Goal: Task Accomplishment & Management: Manage account settings

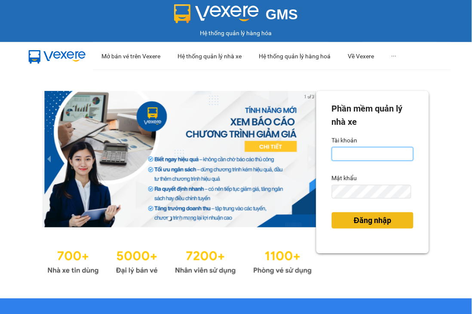
type input "phanthithanhthuytongdai.longhoan"
click at [369, 226] on span "Đăng nhập" at bounding box center [372, 221] width 37 height 12
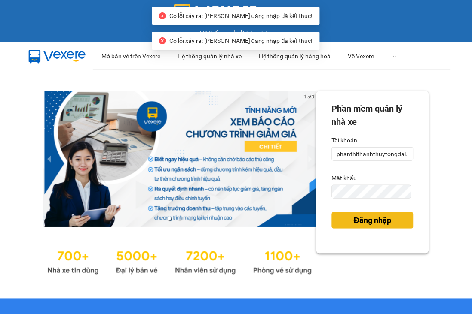
click at [371, 224] on span "Đăng nhập" at bounding box center [372, 221] width 37 height 12
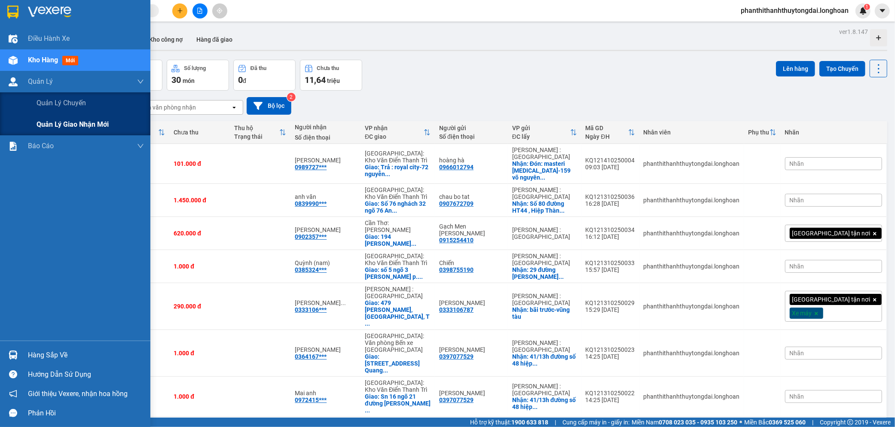
click at [31, 123] on div "Quản lý giao nhận mới" at bounding box center [75, 124] width 150 height 21
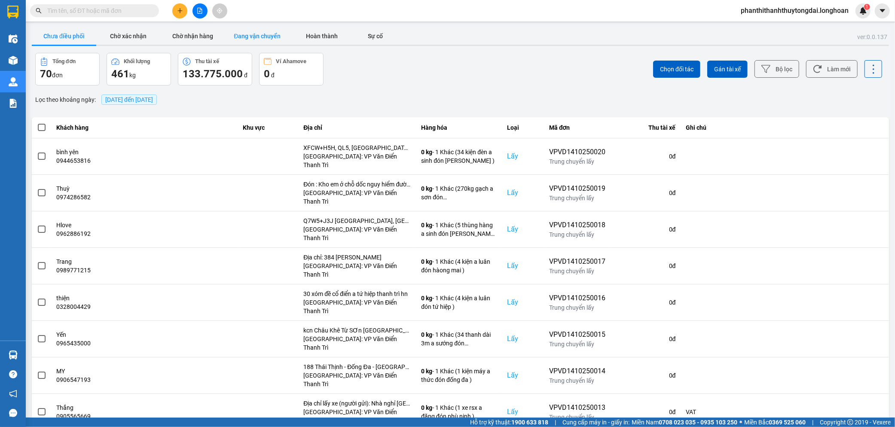
click at [259, 40] on button "Đang vận chuyển" at bounding box center [257, 35] width 64 height 17
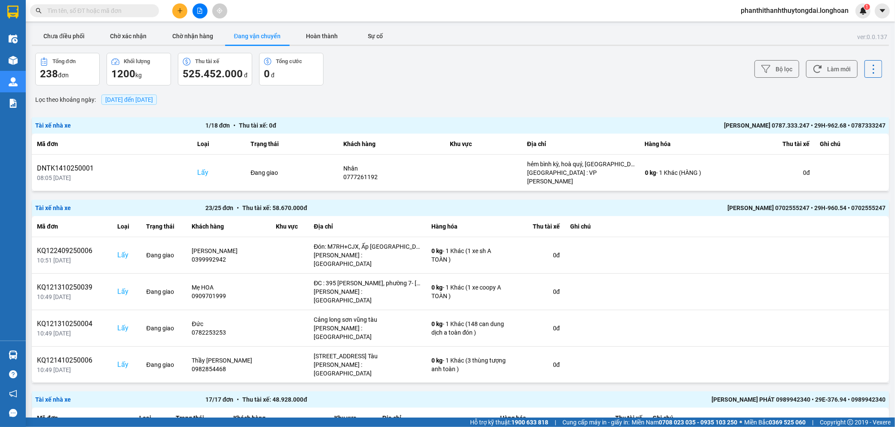
click at [151, 104] on span "14/10/2025 đến 14/10/2025" at bounding box center [128, 100] width 55 height 10
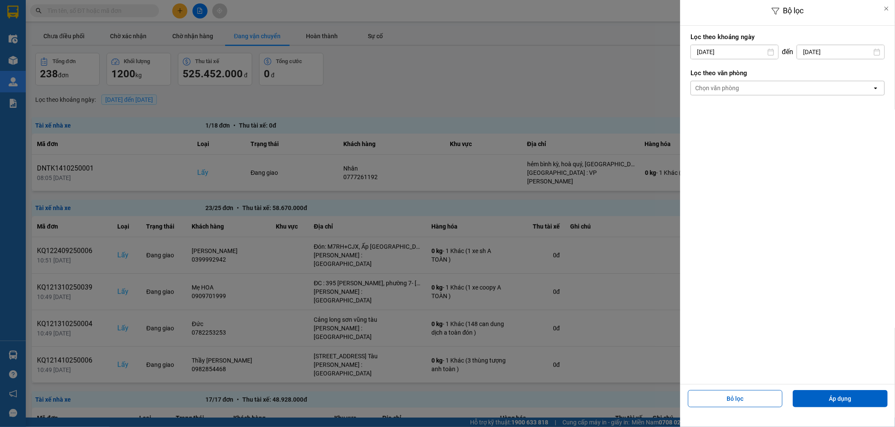
click at [471, 49] on input "14/10/2025" at bounding box center [734, 52] width 87 height 14
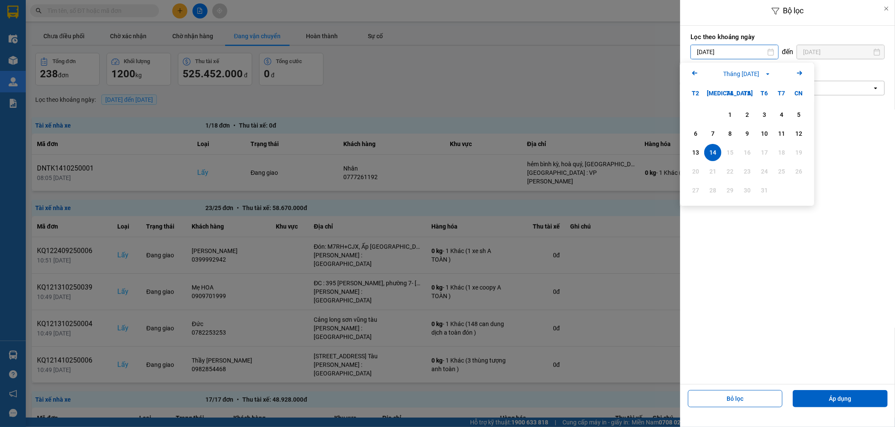
click at [471, 72] on icon "Previous month." at bounding box center [694, 73] width 5 height 4
click at [471, 116] on div "1" at bounding box center [695, 115] width 12 height 10
type input "01/09/2025"
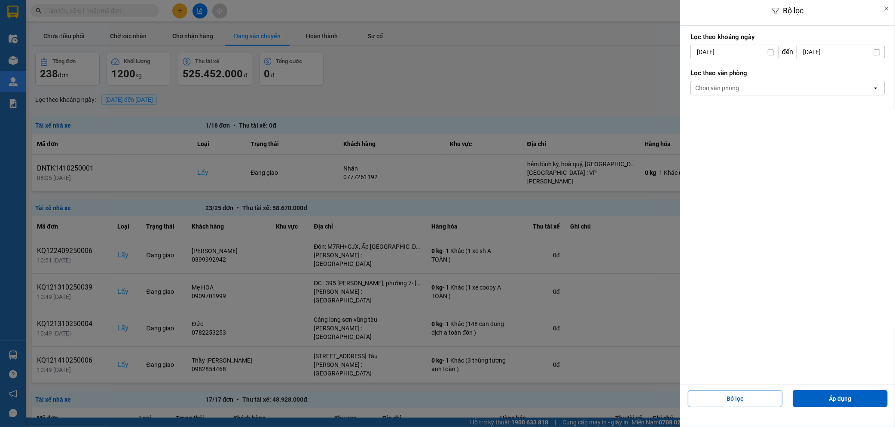
click at [471, 88] on div "Chọn văn phòng" at bounding box center [781, 88] width 181 height 14
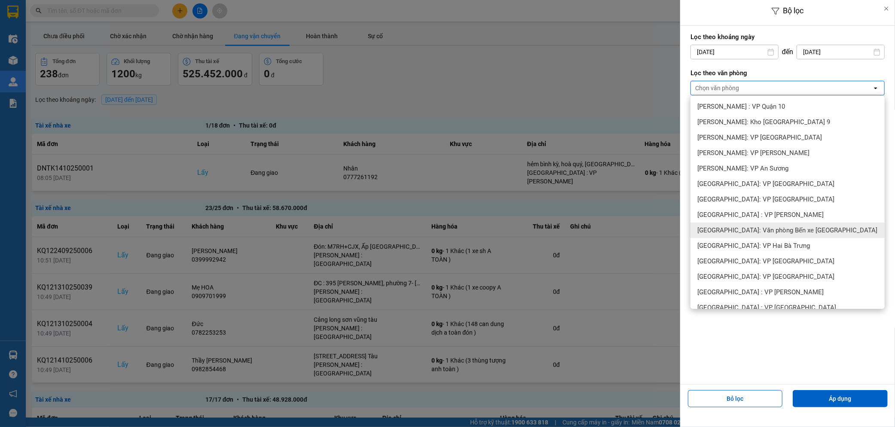
scroll to position [238, 0]
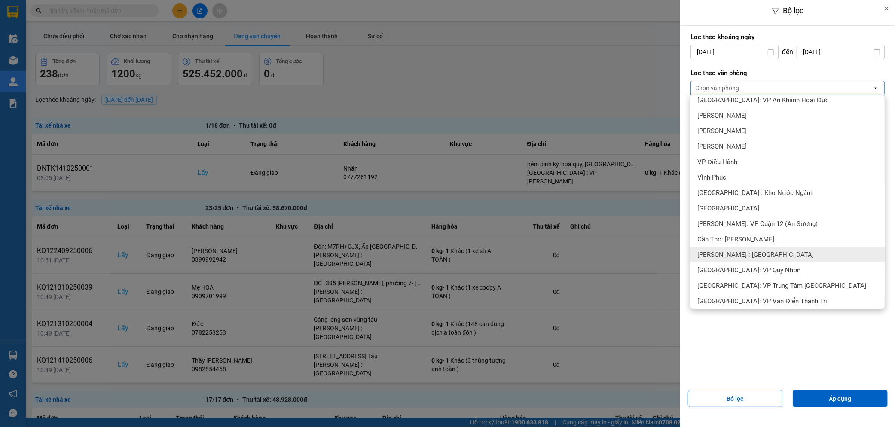
click at [471, 259] on div "Hồ Chí Minh : Kho Quận 12" at bounding box center [787, 254] width 194 height 15
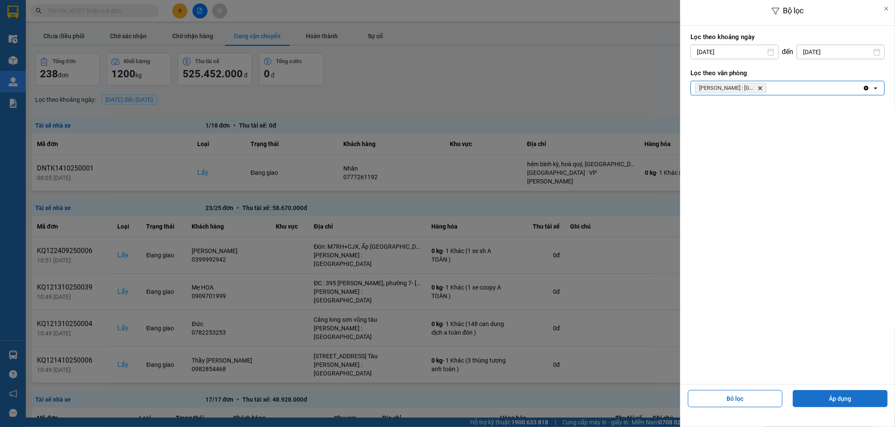
click at [471, 314] on button "Áp dụng" at bounding box center [840, 398] width 95 height 17
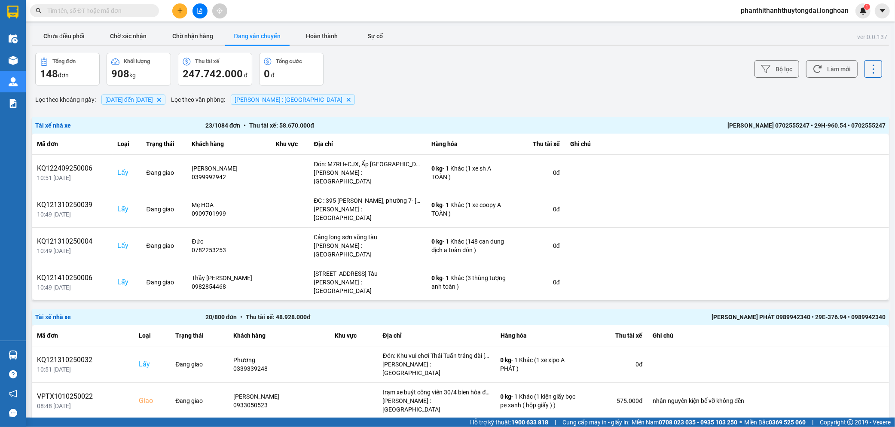
scroll to position [978, 0]
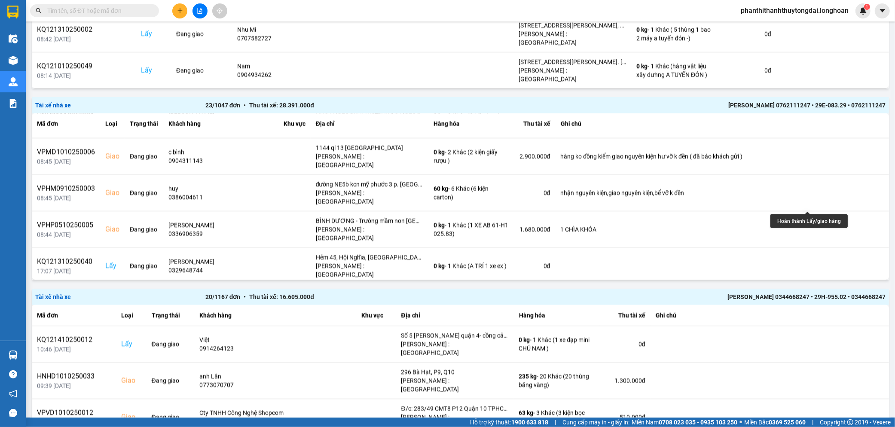
click at [471, 314] on button at bounding box center [823, 338] width 12 height 15
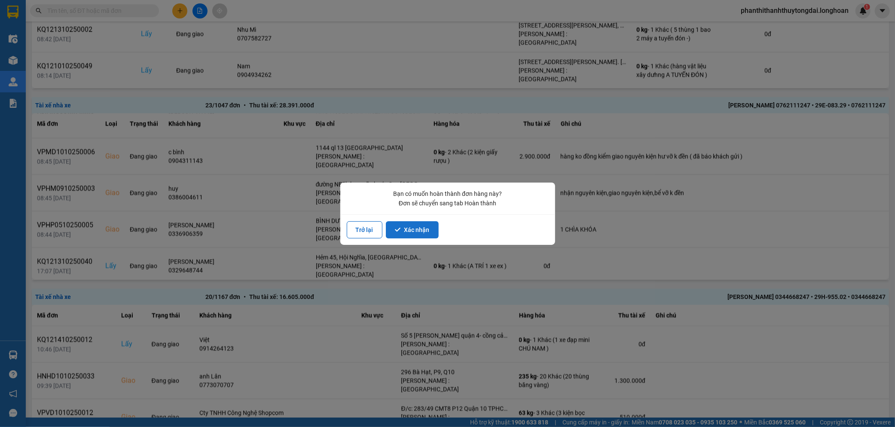
click at [407, 231] on button "Xác nhận" at bounding box center [412, 229] width 53 height 17
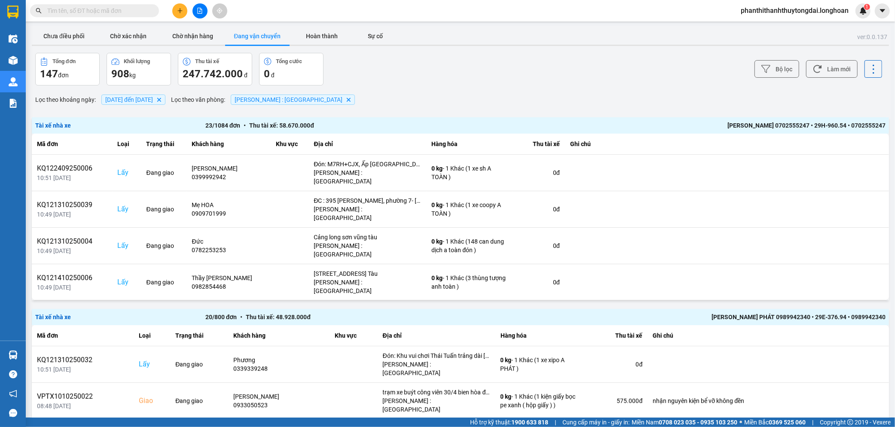
scroll to position [999, 0]
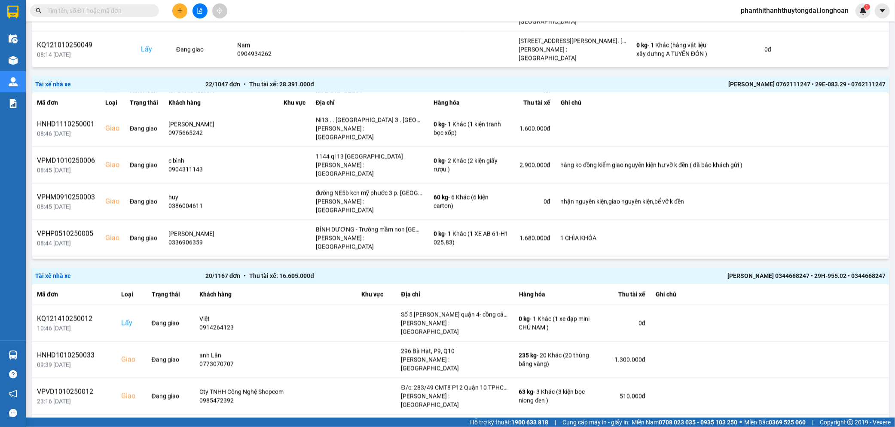
click at [471, 314] on button at bounding box center [823, 347] width 12 height 15
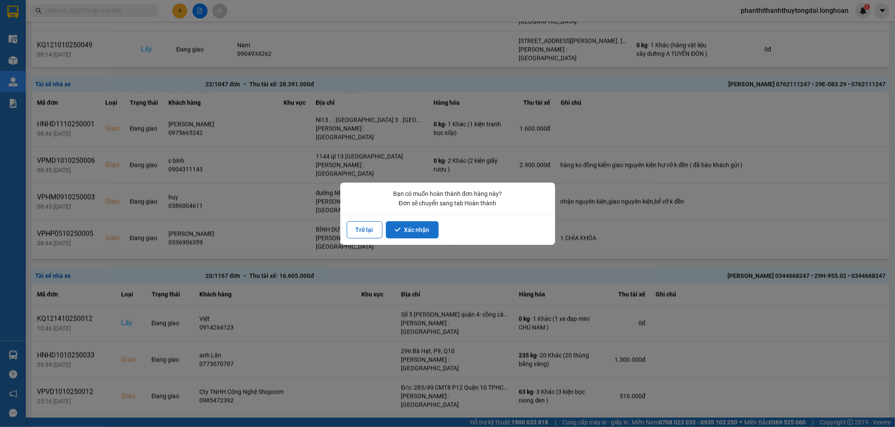
click at [423, 233] on button "Xác nhận" at bounding box center [412, 229] width 53 height 17
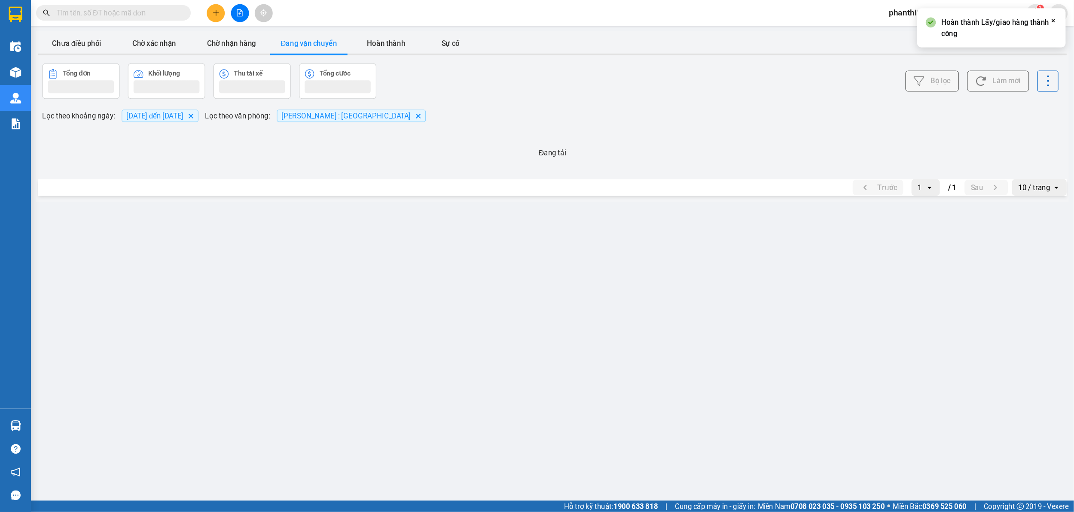
scroll to position [0, 0]
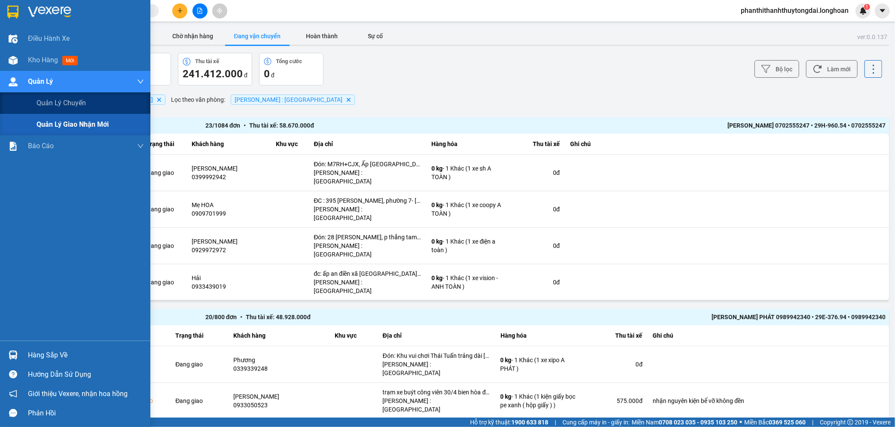
drag, startPoint x: 28, startPoint y: 131, endPoint x: 536, endPoint y: 105, distance: 508.4
click at [28, 131] on div "Quản lý giao nhận mới" at bounding box center [75, 124] width 150 height 21
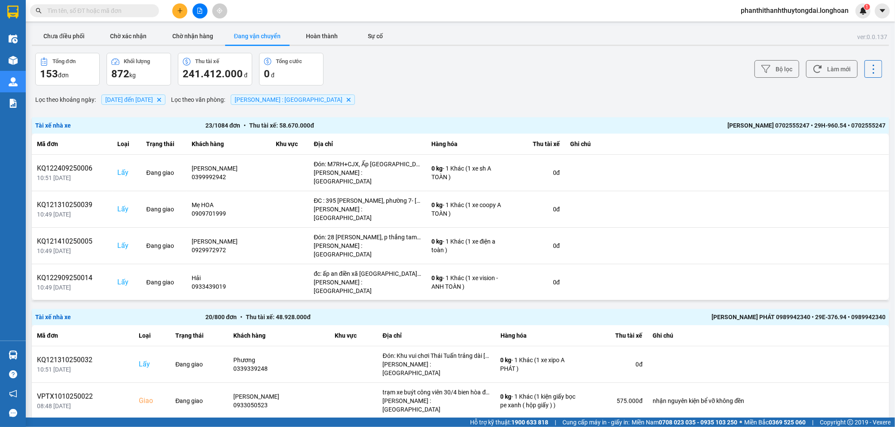
drag, startPoint x: 74, startPoint y: 37, endPoint x: 80, endPoint y: 62, distance: 25.5
click at [76, 39] on button "Chưa điều phối" at bounding box center [64, 35] width 64 height 17
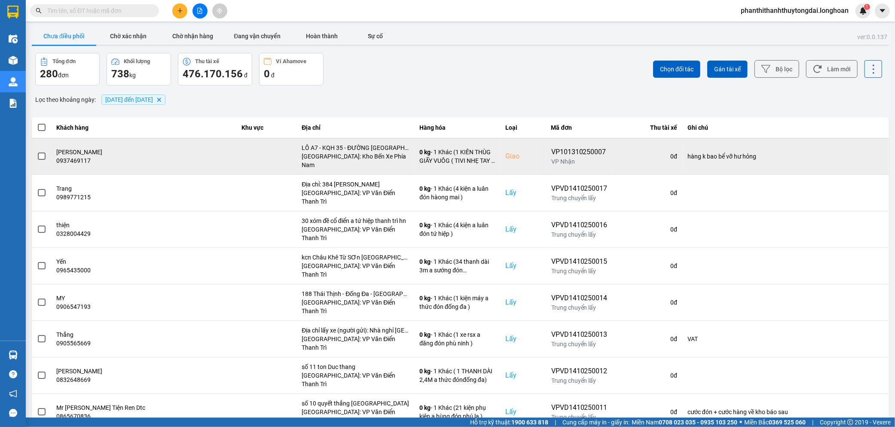
click at [44, 153] on span at bounding box center [42, 157] width 8 height 8
click at [37, 152] on input "checkbox" at bounding box center [37, 152] width 0 height 0
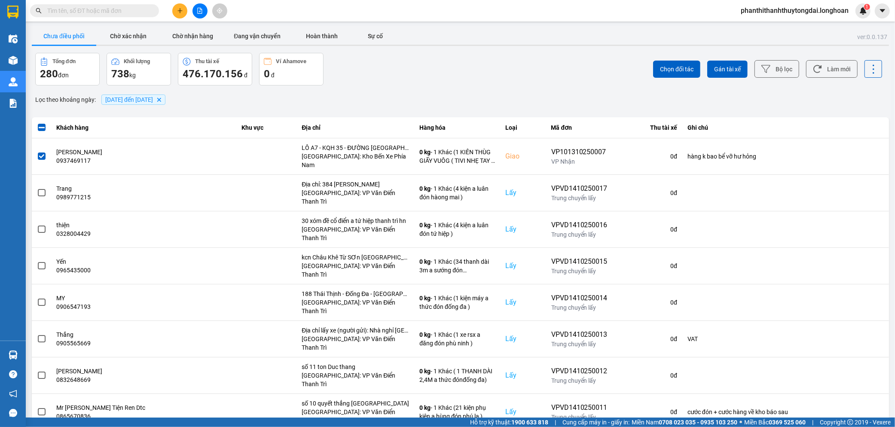
click at [140, 96] on span "01/09/2025 đến 14/10/2025" at bounding box center [129, 99] width 48 height 7
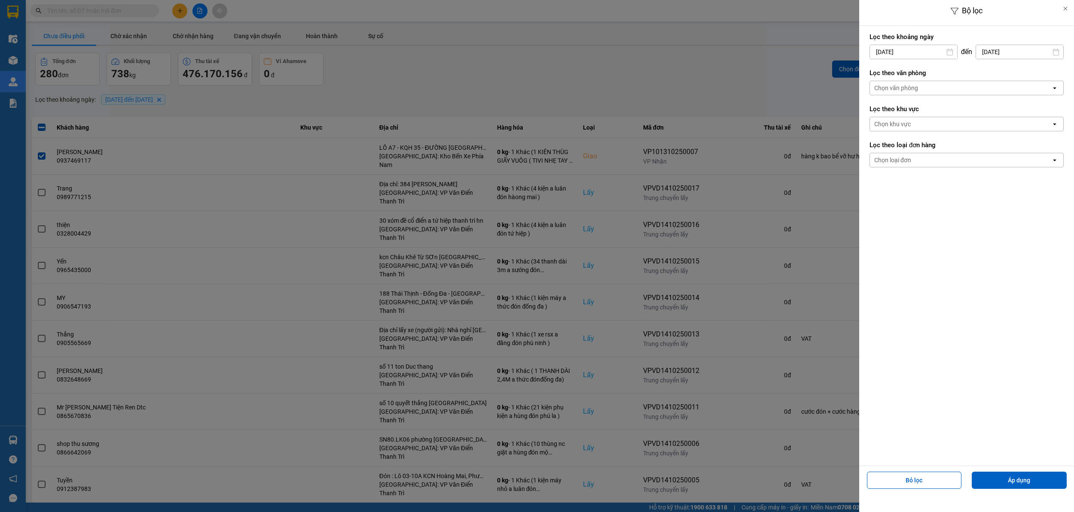
click at [471, 52] on input "01/09/2025" at bounding box center [913, 52] width 87 height 14
click at [471, 212] on div "Lọc theo khoảng ngày 01/09/2025 Press the down arrow key to interact with the c…" at bounding box center [966, 246] width 215 height 440
click at [471, 114] on div "Lọc theo khu vực Chọn khu vực open" at bounding box center [966, 118] width 194 height 32
click at [471, 91] on div "Chọn văn phòng" at bounding box center [960, 88] width 181 height 14
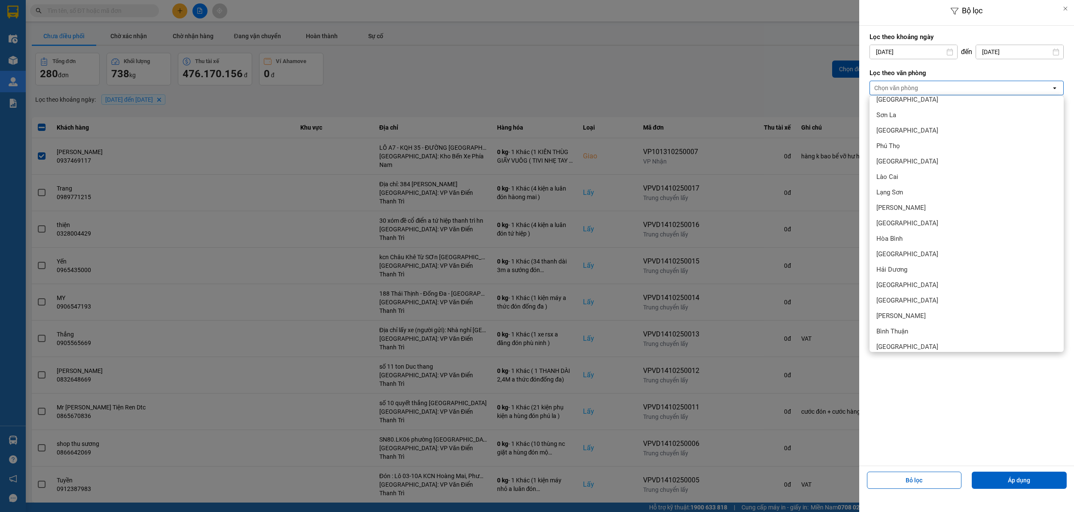
scroll to position [382, 0]
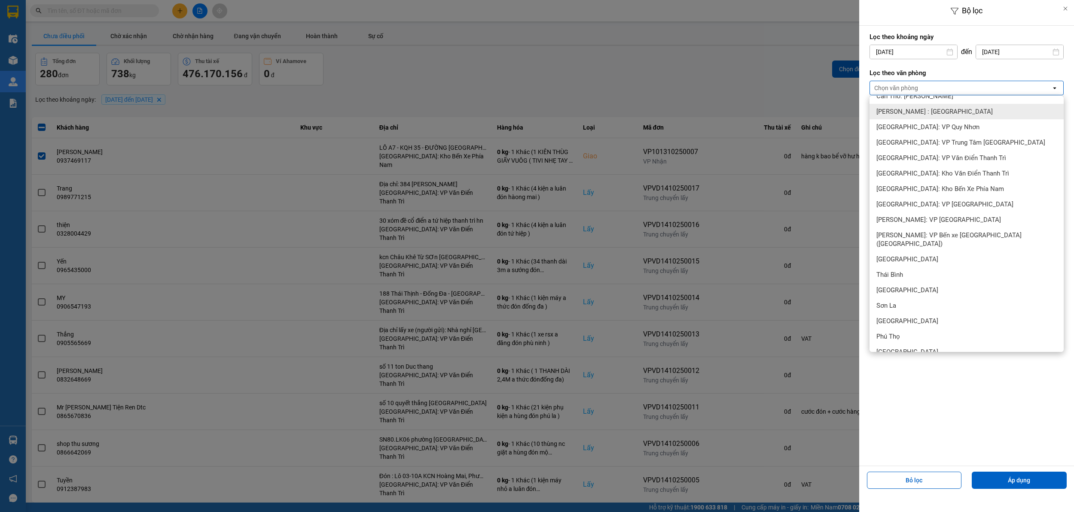
click at [471, 112] on span "Hồ Chí Minh : Kho Quận 12" at bounding box center [934, 111] width 116 height 9
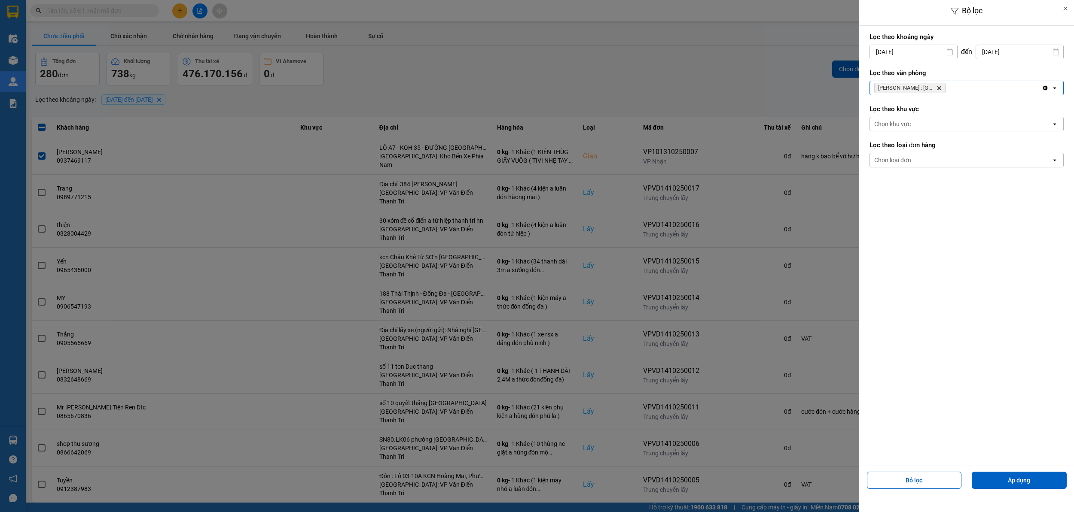
click at [471, 186] on div "Lọc theo khoảng ngày 01/09/2025 Press the down arrow key to interact with the c…" at bounding box center [966, 246] width 215 height 440
click at [471, 164] on div "Chọn loại đơn" at bounding box center [960, 160] width 181 height 14
click at [471, 185] on div "Lấy" at bounding box center [966, 179] width 194 height 15
drag, startPoint x: 1009, startPoint y: 497, endPoint x: 1007, endPoint y: 485, distance: 12.6
click at [471, 314] on div "Bộ lọc Lọc theo khoảng ngày 01/09/2025 Press the down arrow key to interact wit…" at bounding box center [966, 256] width 215 height 512
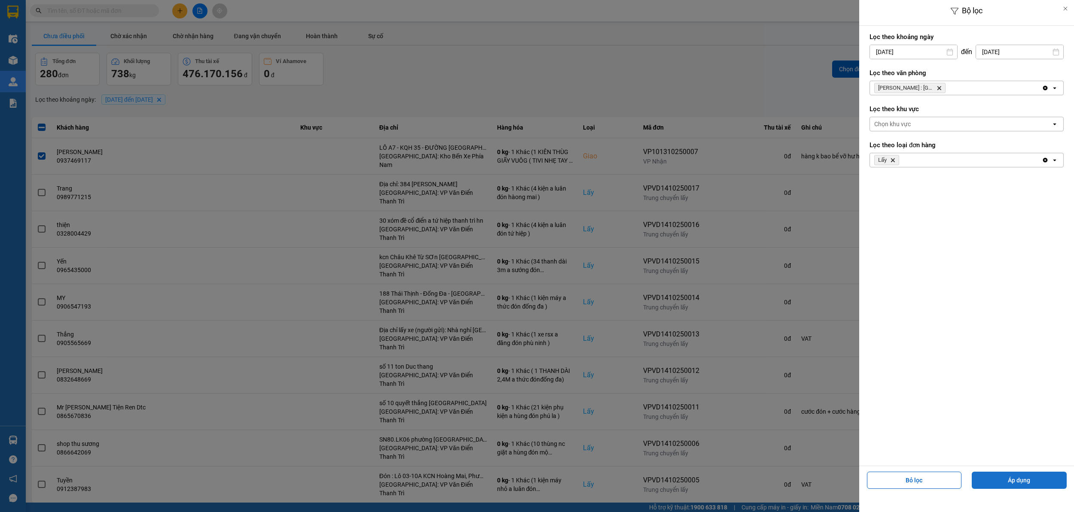
click at [471, 314] on button "Áp dụng" at bounding box center [1019, 480] width 95 height 17
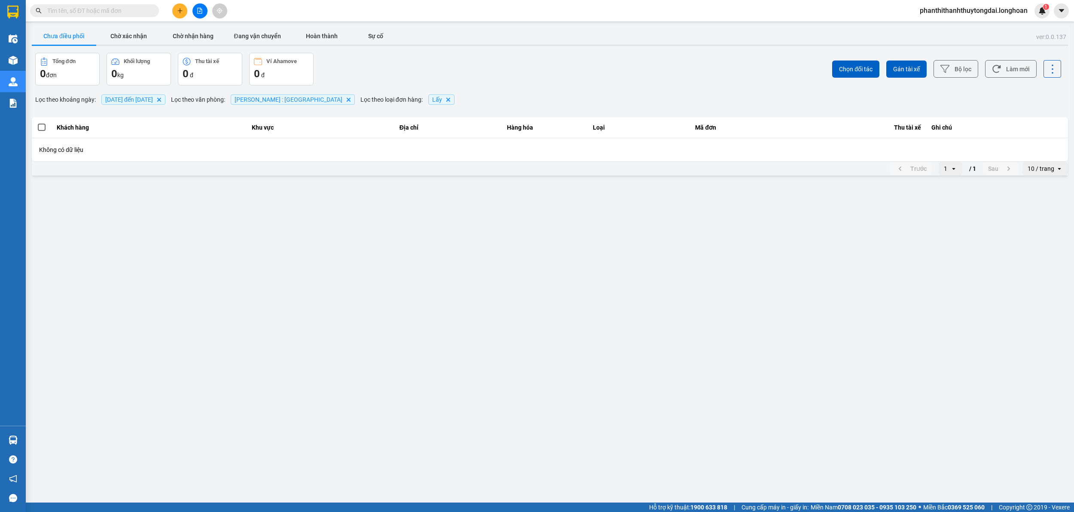
click at [293, 98] on span "Hồ Chí Minh : Kho Quận 12" at bounding box center [289, 99] width 108 height 7
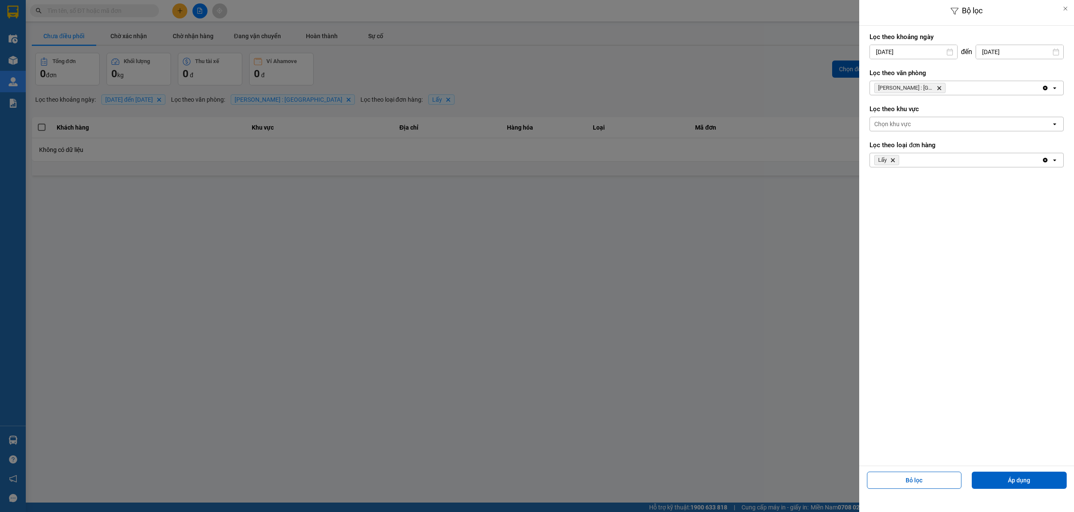
click at [361, 118] on div at bounding box center [537, 256] width 1074 height 512
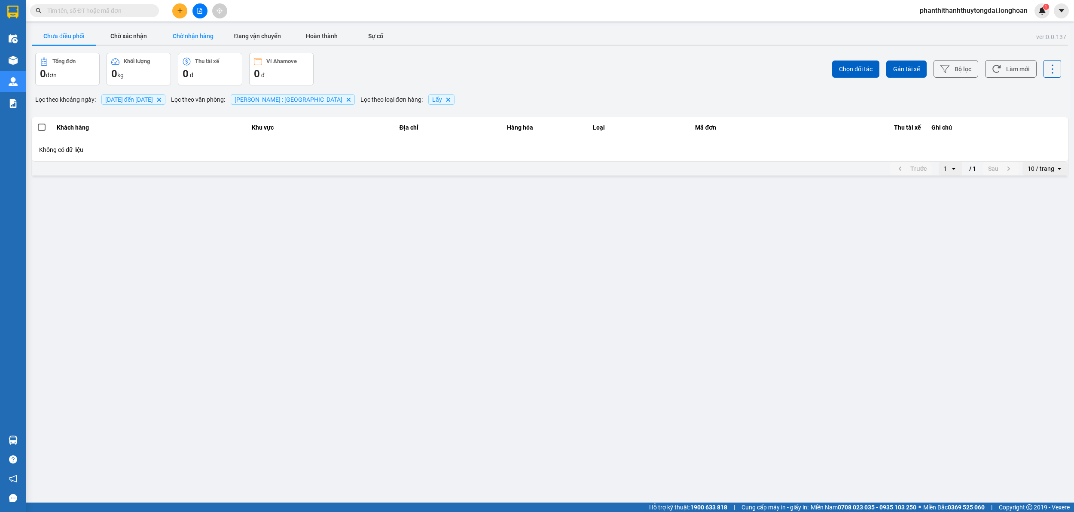
click at [198, 39] on button "Chờ nhận hàng" at bounding box center [193, 35] width 64 height 17
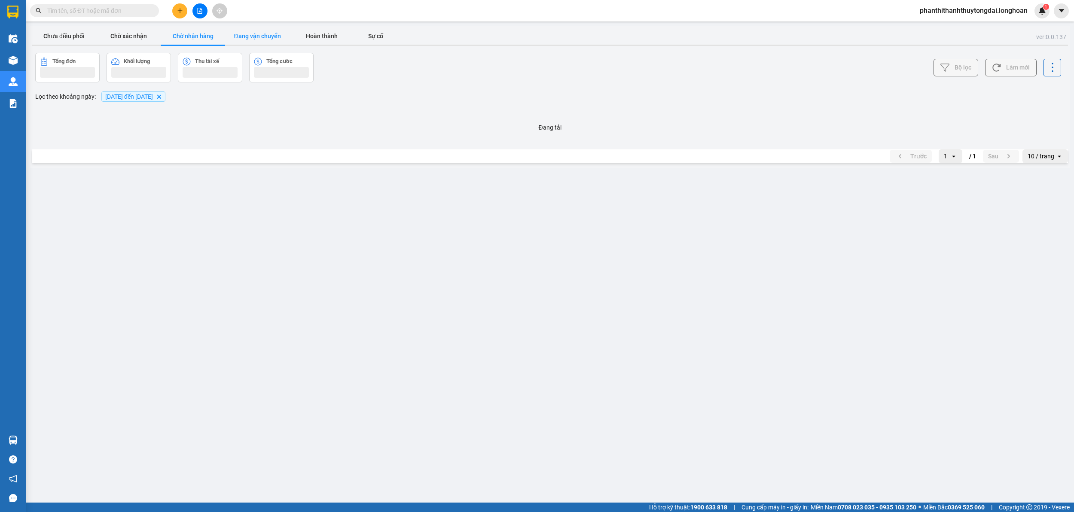
click at [247, 44] on button "Đang vận chuyển" at bounding box center [257, 35] width 64 height 17
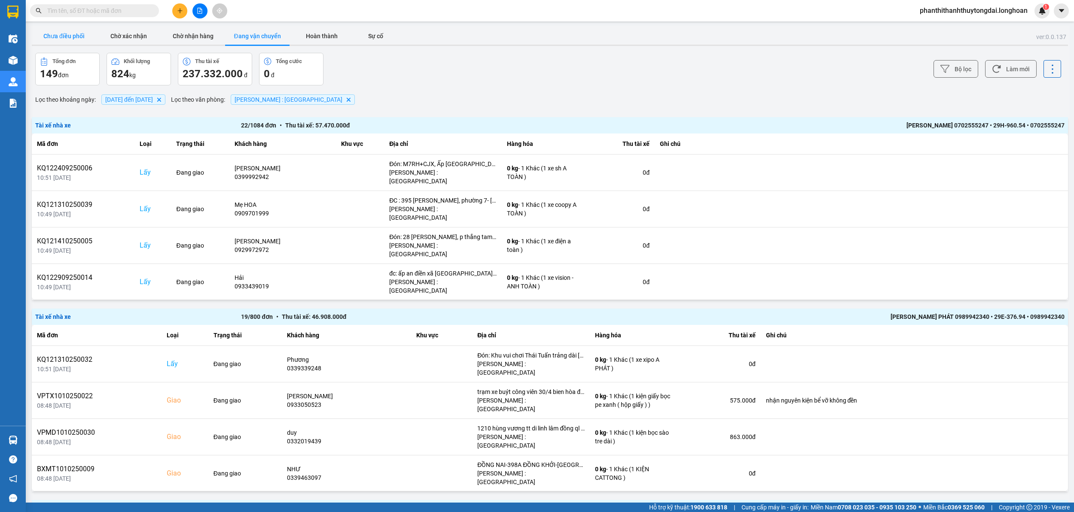
click at [82, 37] on button "Chưa điều phối" at bounding box center [64, 35] width 64 height 17
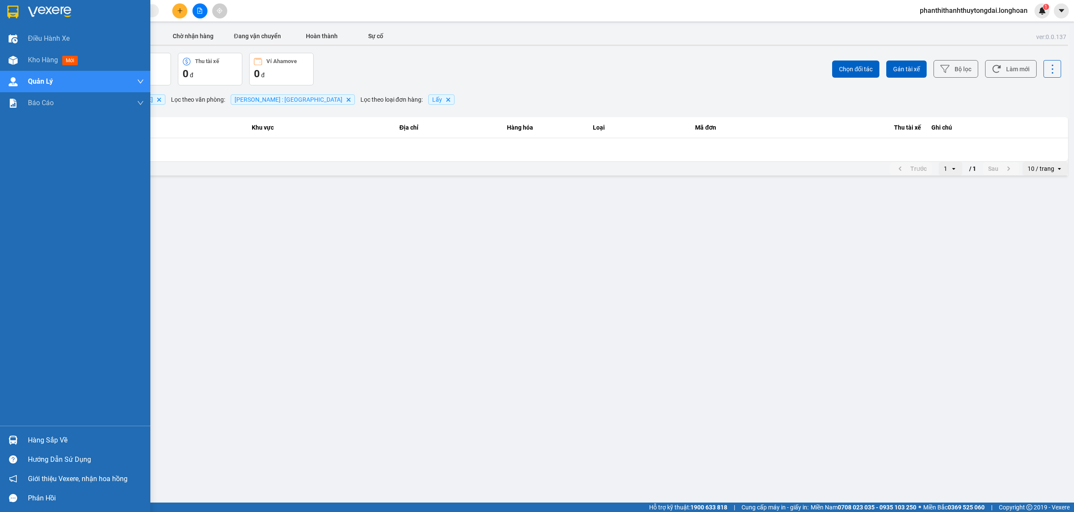
click at [4, 7] on div at bounding box center [75, 14] width 150 height 28
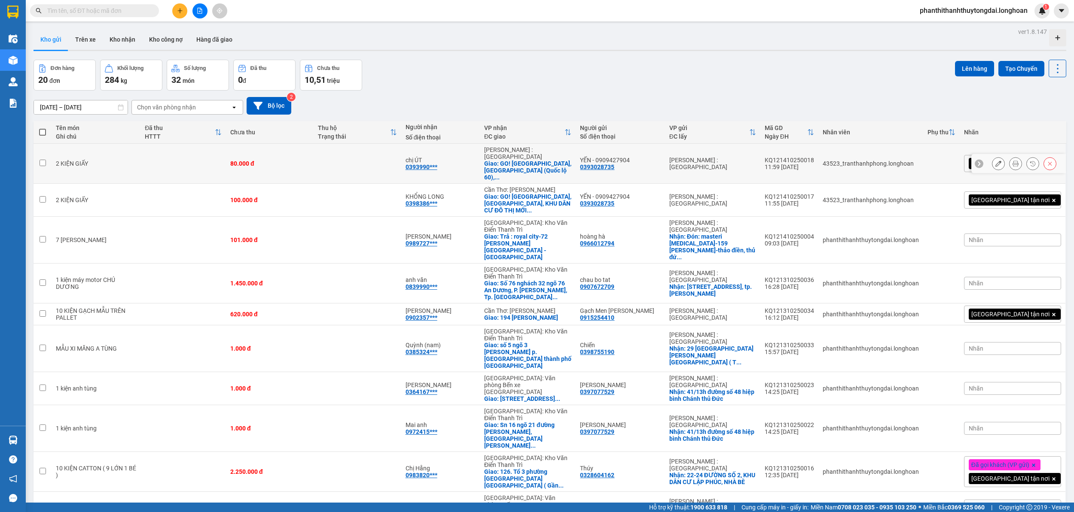
drag, startPoint x: 676, startPoint y: 152, endPoint x: 631, endPoint y: 182, distance: 54.6
click at [471, 152] on td "YẾN - 0909427904 0393028735" at bounding box center [620, 164] width 89 height 40
checkbox input "true"
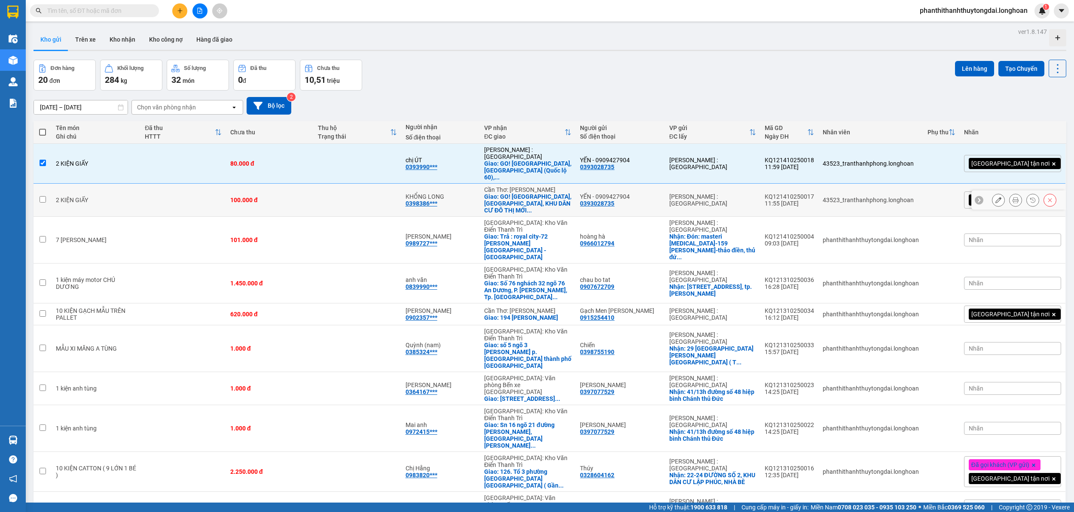
click at [471, 184] on td "YẾN - 0909427904 0393028735" at bounding box center [620, 200] width 89 height 33
checkbox input "true"
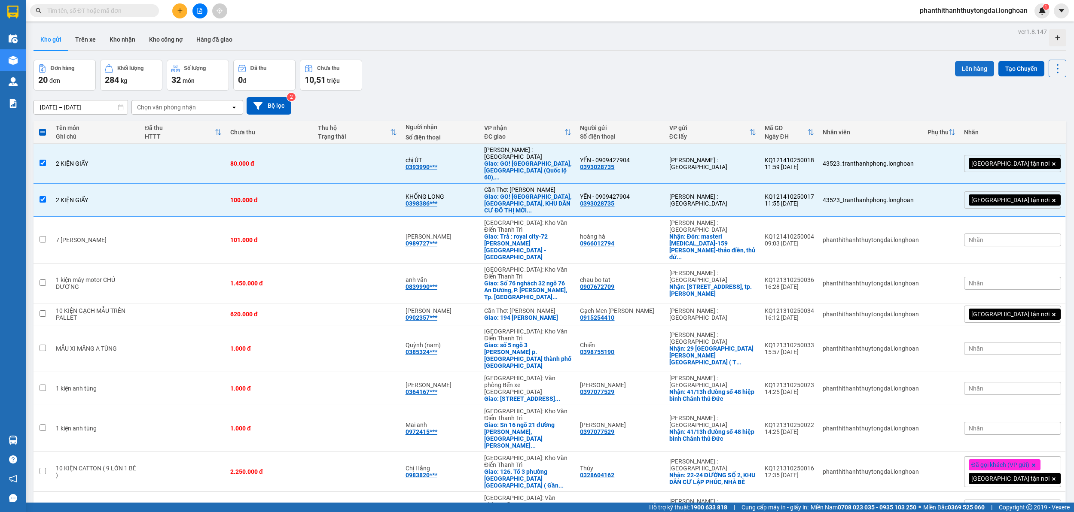
drag, startPoint x: 971, startPoint y: 68, endPoint x: 979, endPoint y: 67, distance: 8.2
click at [471, 67] on button "Lên hàng" at bounding box center [974, 68] width 39 height 15
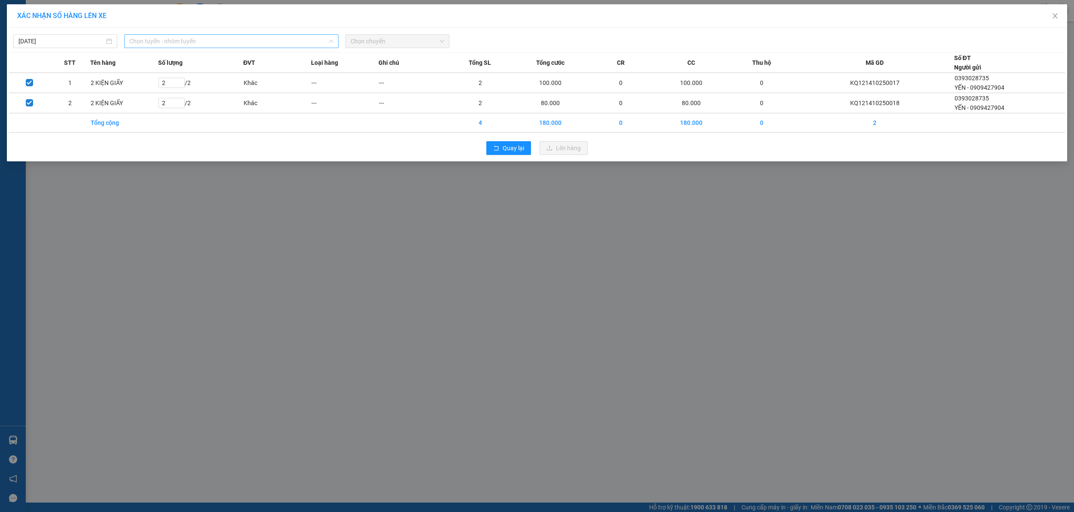
click at [255, 44] on span "Chọn tuyến - nhóm tuyến" at bounding box center [231, 41] width 204 height 13
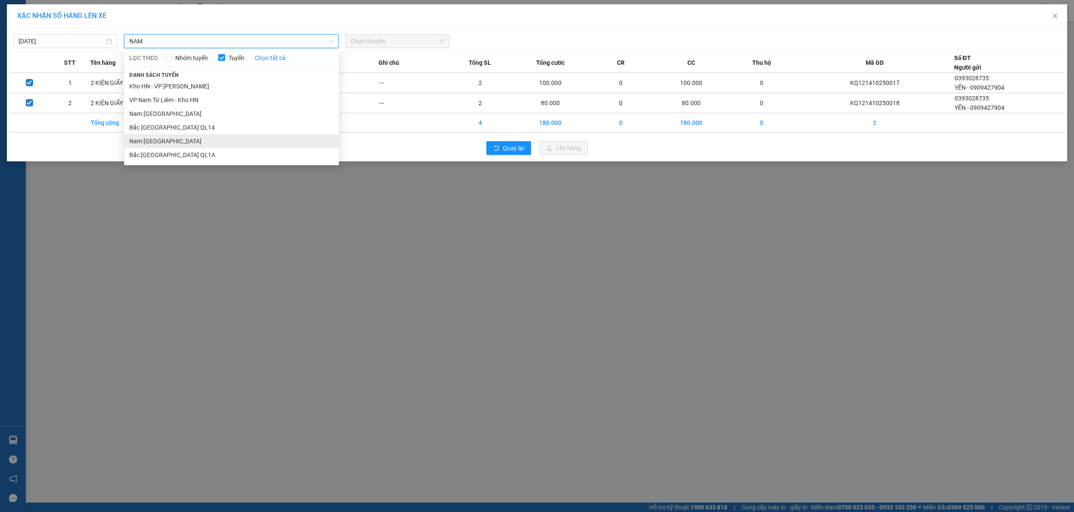
type input "NAM"
click at [163, 136] on li "Nam Trung Bắc QL1A" at bounding box center [231, 141] width 215 height 14
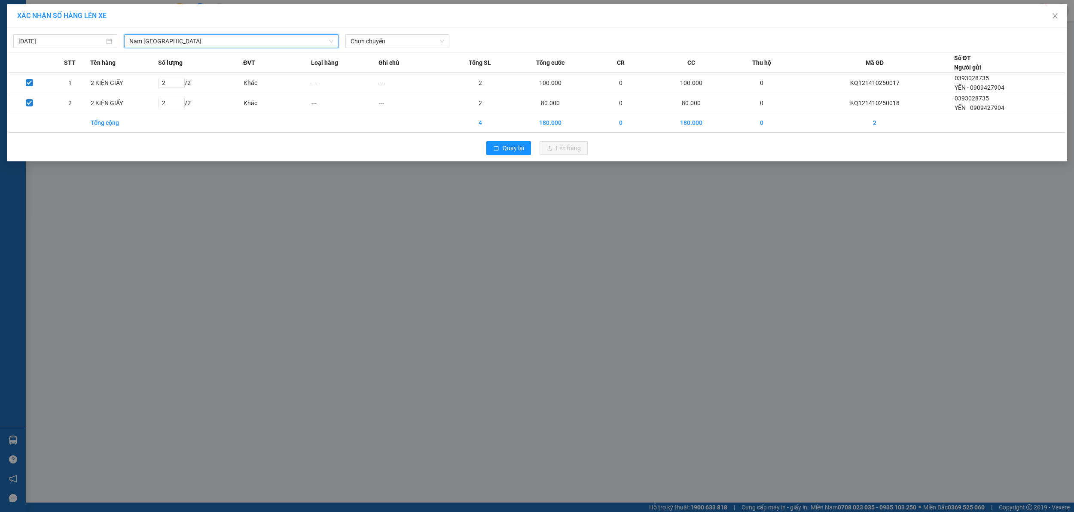
click at [471, 157] on div "Quay lại Lên hàng" at bounding box center [537, 148] width 1056 height 22
click at [471, 150] on span "Quay lại" at bounding box center [513, 147] width 21 height 9
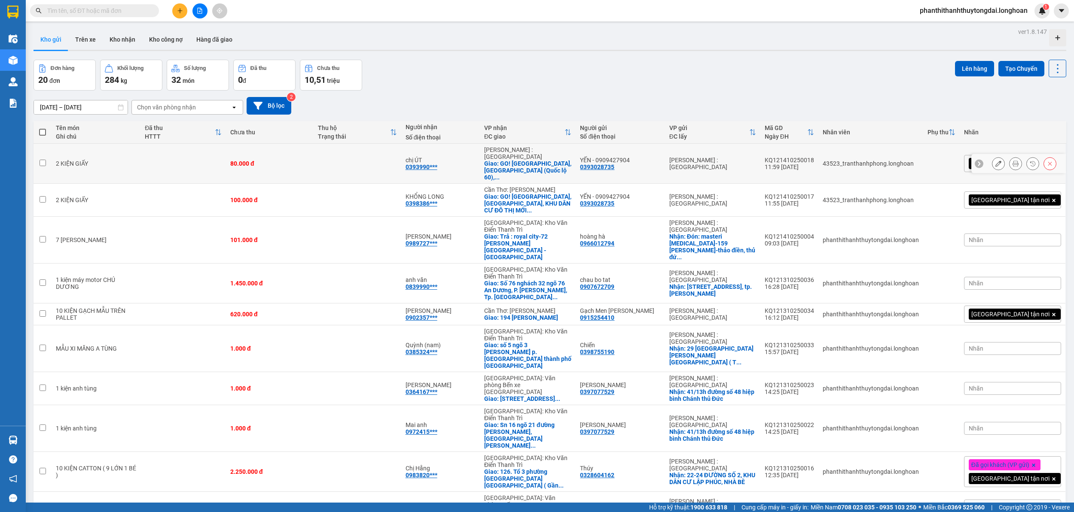
click at [471, 157] on button at bounding box center [1016, 163] width 12 height 15
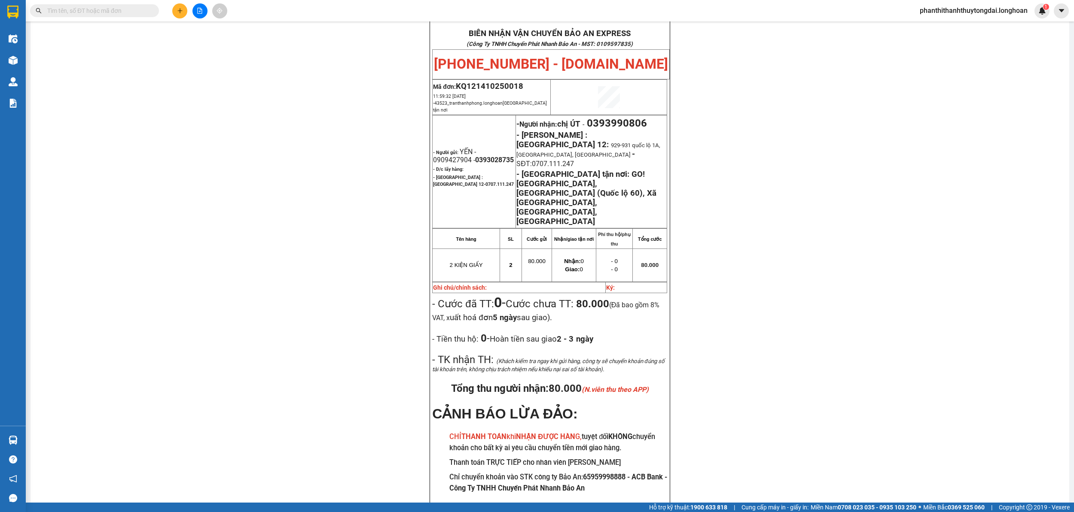
scroll to position [431, 0]
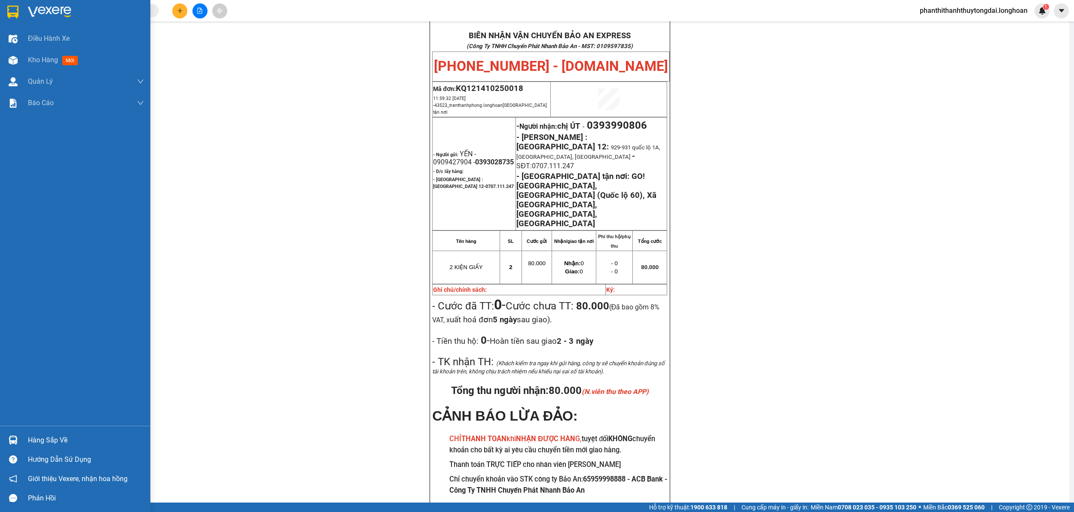
click at [11, 11] on img at bounding box center [12, 12] width 11 height 13
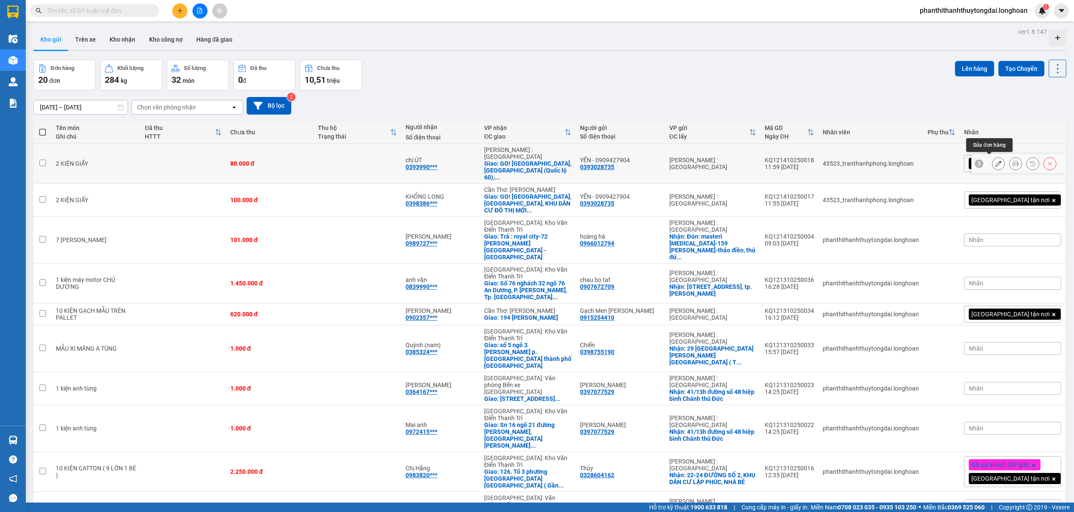
click at [471, 161] on icon at bounding box center [998, 164] width 6 height 6
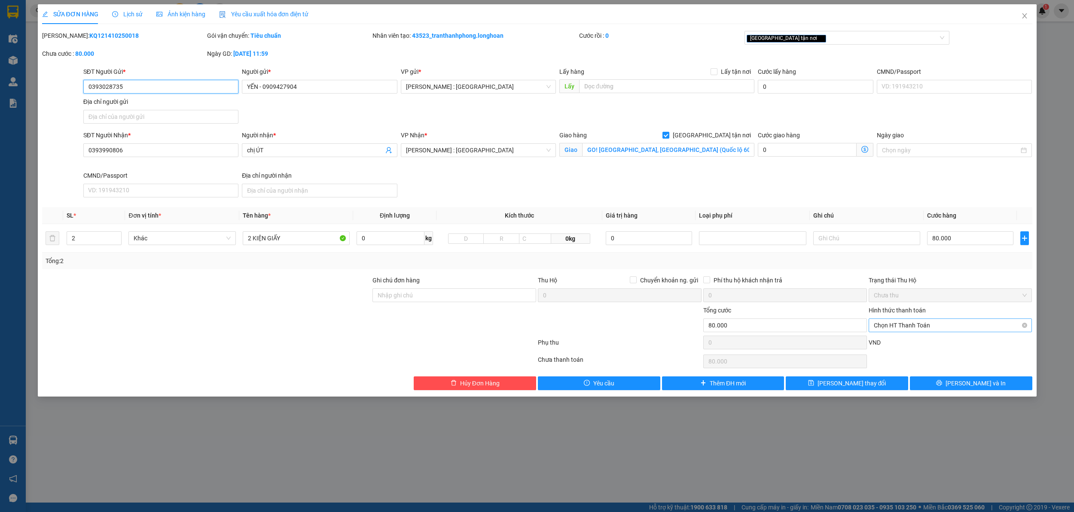
click at [471, 314] on span "Chọn HT Thanh Toán" at bounding box center [950, 325] width 153 height 13
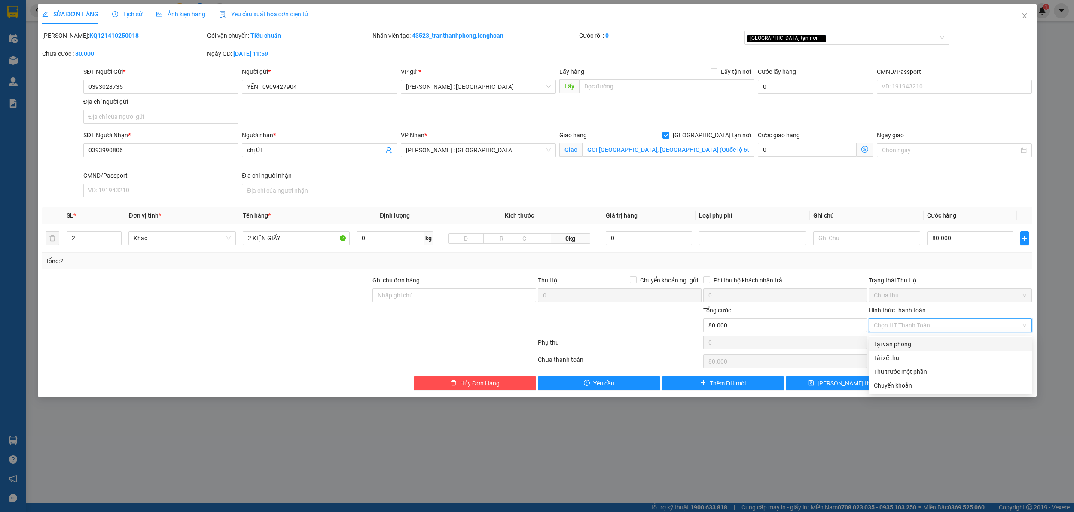
click at [471, 314] on div "Tại văn phòng" at bounding box center [950, 344] width 153 height 9
type input "0"
click at [471, 314] on div "Tại văn phòng" at bounding box center [950, 344] width 153 height 9
click at [471, 16] on span "Close" at bounding box center [1025, 16] width 24 height 24
